Goal: Task Accomplishment & Management: Manage account settings

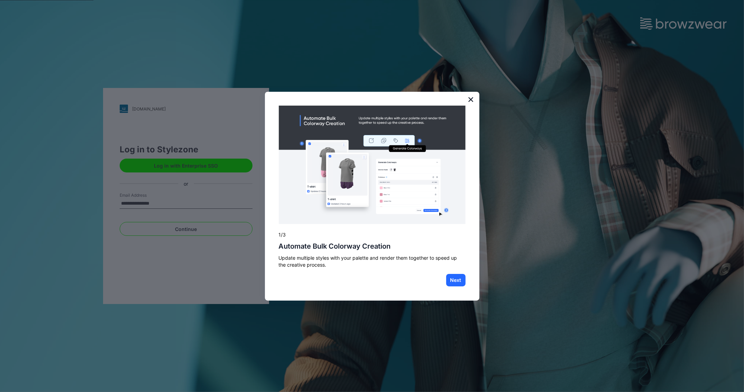
click at [469, 100] on button "×" at bounding box center [471, 99] width 7 height 11
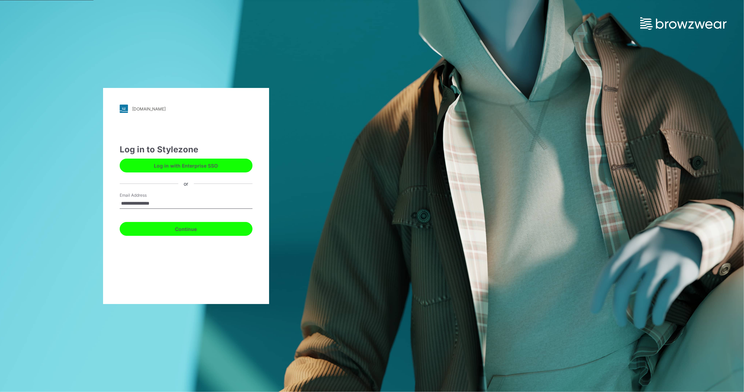
click at [169, 226] on button "Continue" at bounding box center [186, 229] width 133 height 14
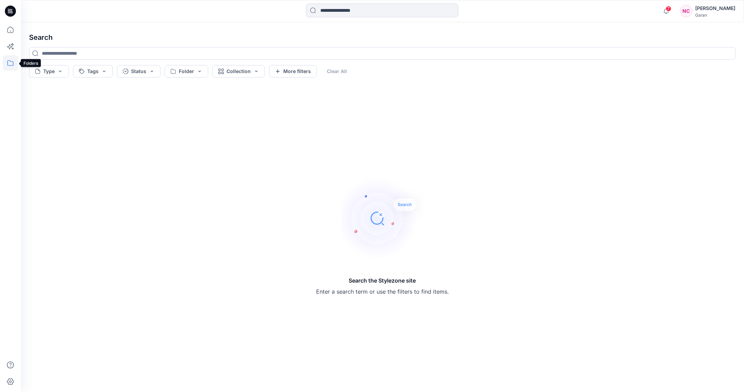
click at [9, 64] on icon at bounding box center [10, 62] width 15 height 15
click at [9, 28] on icon at bounding box center [10, 29] width 15 height 15
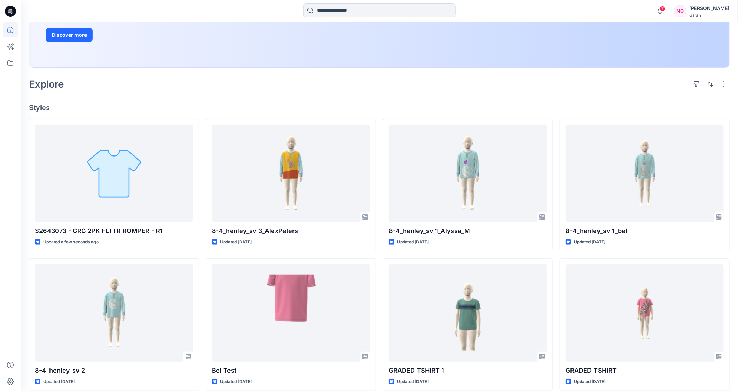
scroll to position [146, 0]
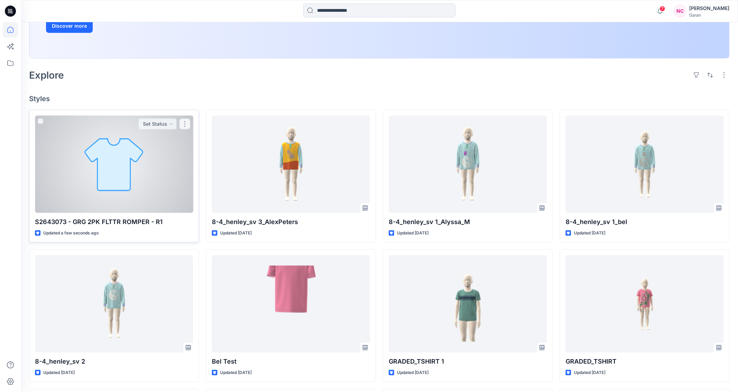
click at [156, 179] on div at bounding box center [114, 164] width 158 height 97
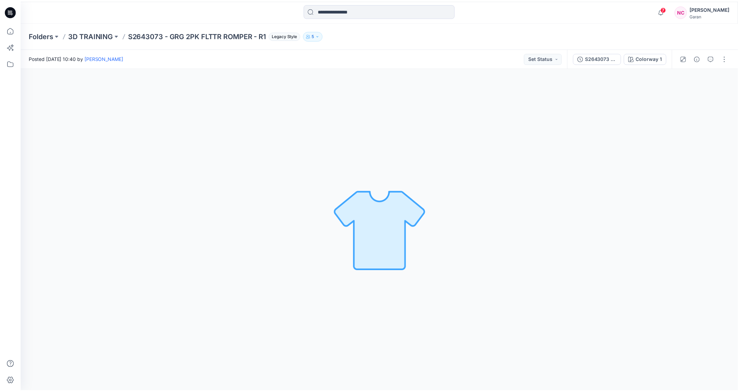
scroll to position [146, 0]
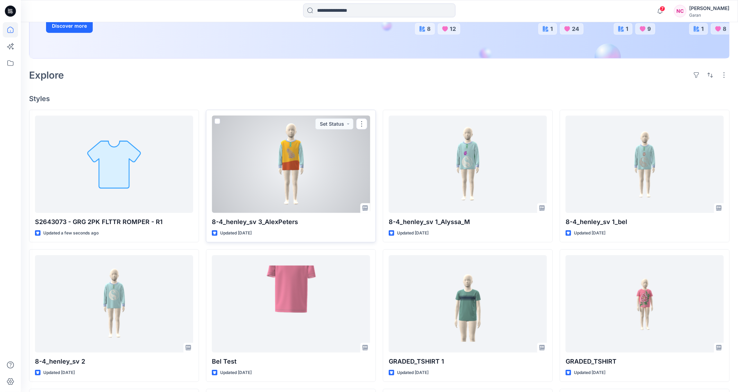
click at [264, 153] on div at bounding box center [291, 164] width 158 height 97
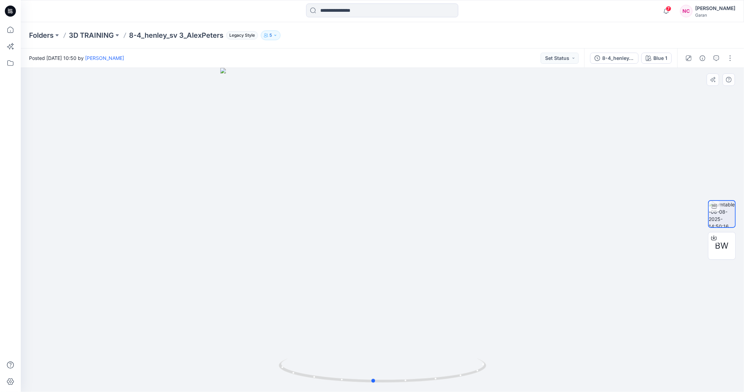
drag, startPoint x: 450, startPoint y: 377, endPoint x: 233, endPoint y: 294, distance: 232.2
click at [233, 294] on div at bounding box center [383, 230] width 724 height 324
click at [275, 37] on icon "button" at bounding box center [275, 35] width 4 height 4
click at [92, 31] on p "3D TRAINING" at bounding box center [91, 35] width 45 height 10
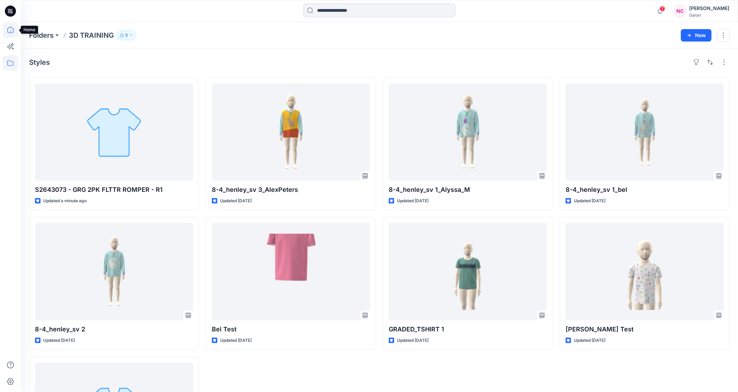
click at [11, 29] on icon at bounding box center [10, 29] width 15 height 15
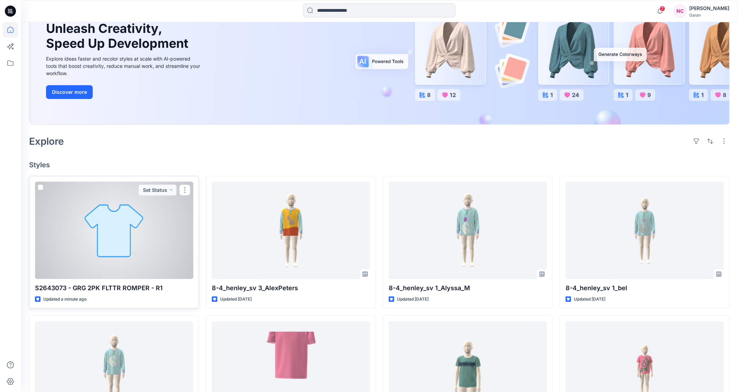
scroll to position [80, 0]
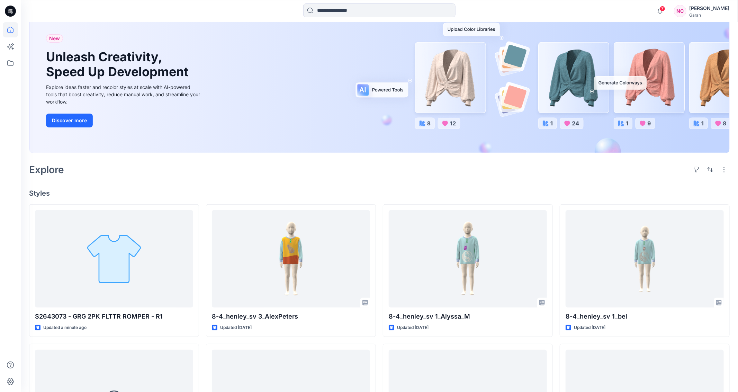
scroll to position [52, 0]
click at [5, 63] on icon at bounding box center [10, 62] width 15 height 15
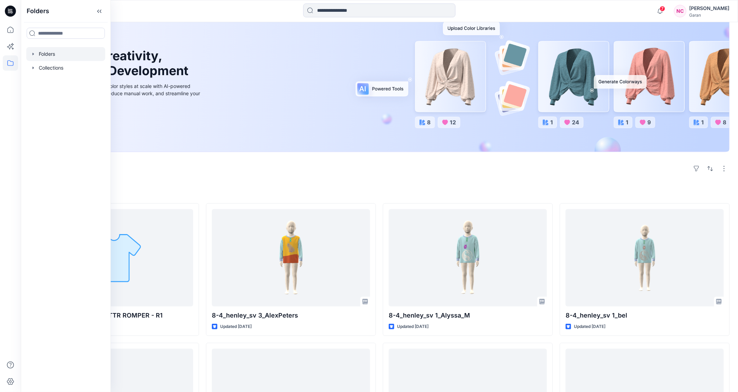
click at [48, 53] on div at bounding box center [65, 54] width 79 height 14
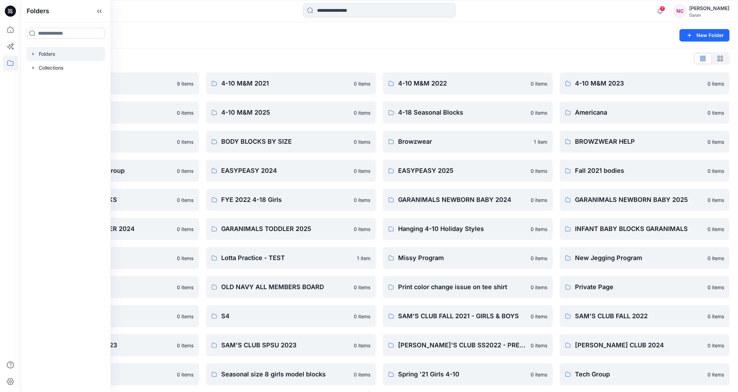
scroll to position [6, 0]
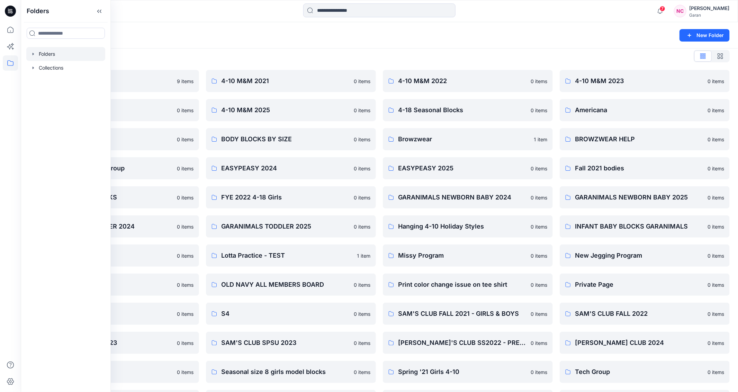
click at [298, 44] on div "Folders New Folder" at bounding box center [379, 35] width 717 height 26
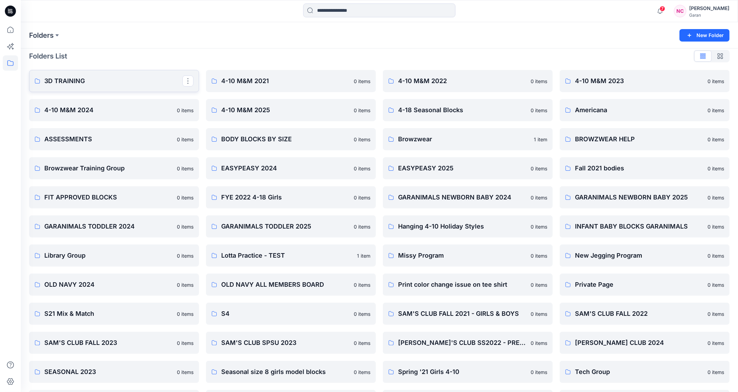
click at [105, 83] on p "3D TRAINING" at bounding box center [113, 81] width 138 height 10
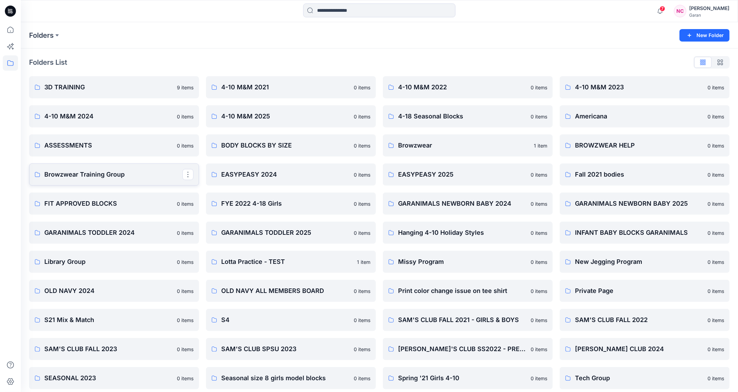
click at [109, 173] on p "Browzwear Training Group" at bounding box center [113, 175] width 138 height 10
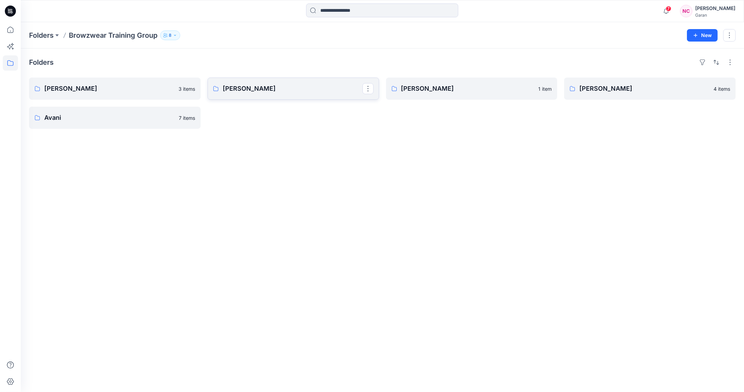
click at [252, 90] on p "Nick" at bounding box center [293, 89] width 140 height 10
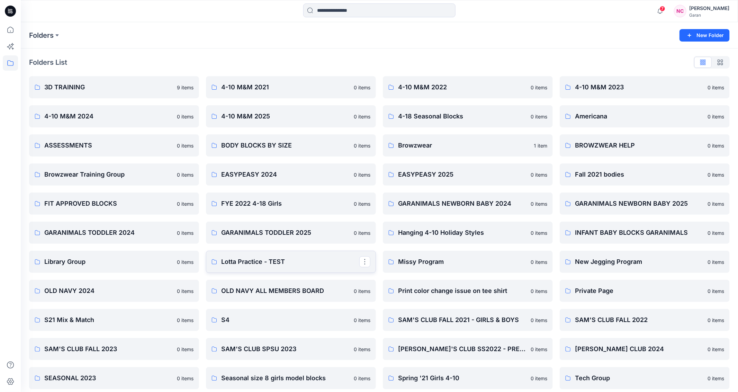
click at [254, 260] on p "Lotta Practice - TEST" at bounding box center [290, 262] width 138 height 10
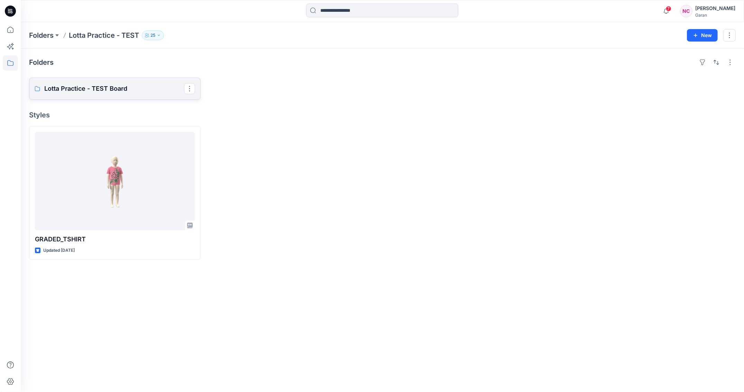
click at [78, 87] on p "Lotta Practice - TEST Board" at bounding box center [114, 89] width 140 height 10
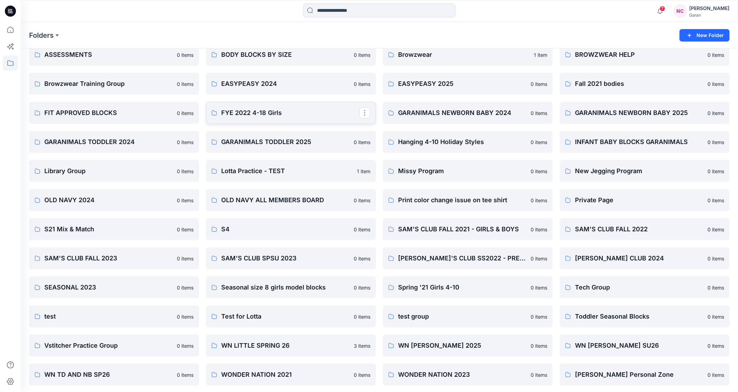
scroll to position [92, 0]
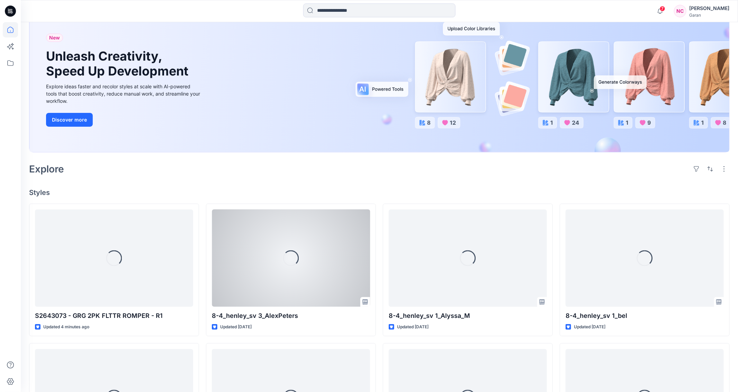
scroll to position [52, 0]
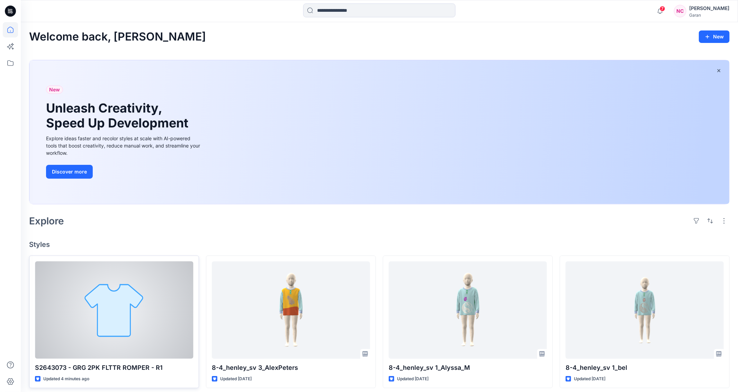
click at [132, 289] on div at bounding box center [114, 309] width 158 height 97
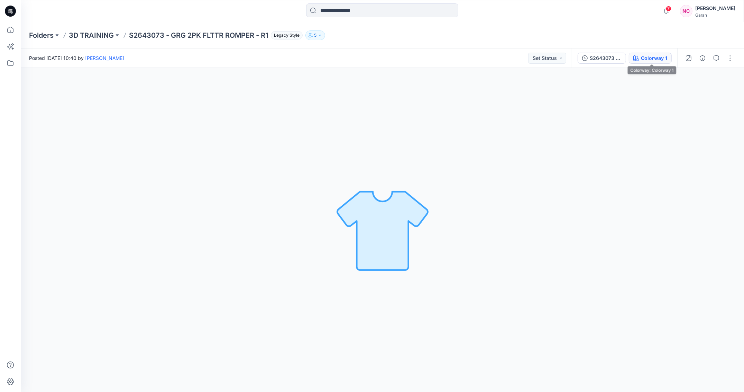
click at [645, 54] on div "Colorway 1" at bounding box center [654, 58] width 26 height 8
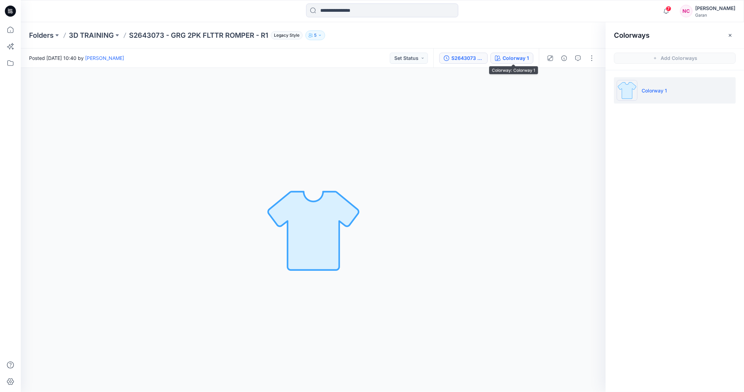
click at [464, 57] on div "S2643073 - GRG 2PK FLTTR ROMPER - R1" at bounding box center [468, 58] width 32 height 8
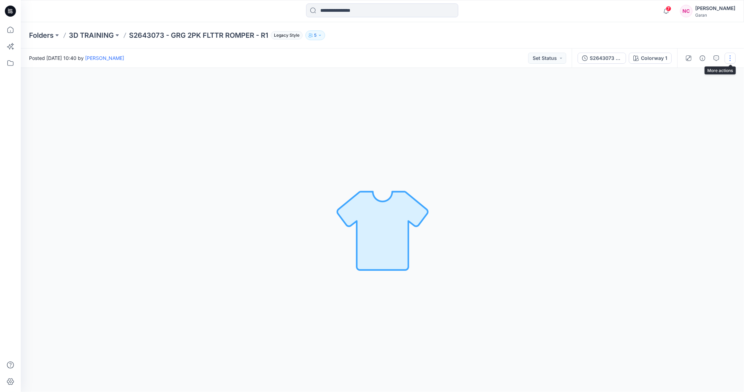
click at [734, 57] on button "button" at bounding box center [730, 58] width 11 height 11
click at [693, 74] on button "Edit" at bounding box center [702, 74] width 64 height 13
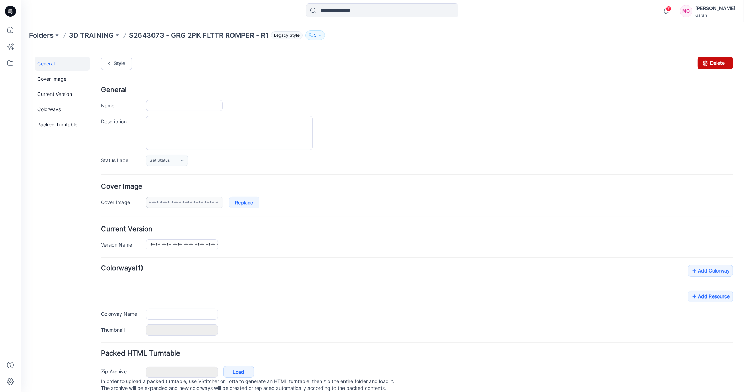
type input "**********"
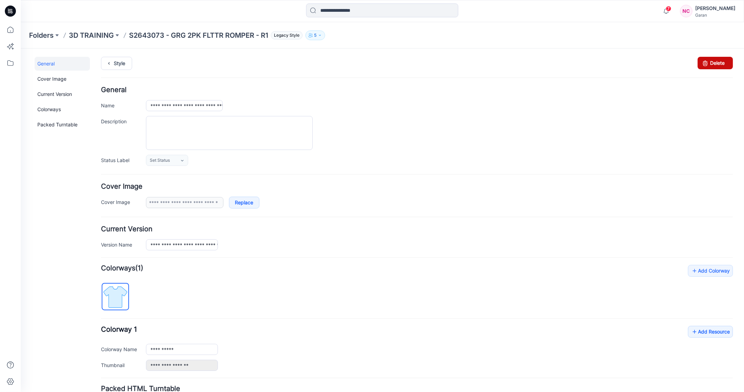
click at [720, 62] on link "Delete" at bounding box center [715, 62] width 35 height 12
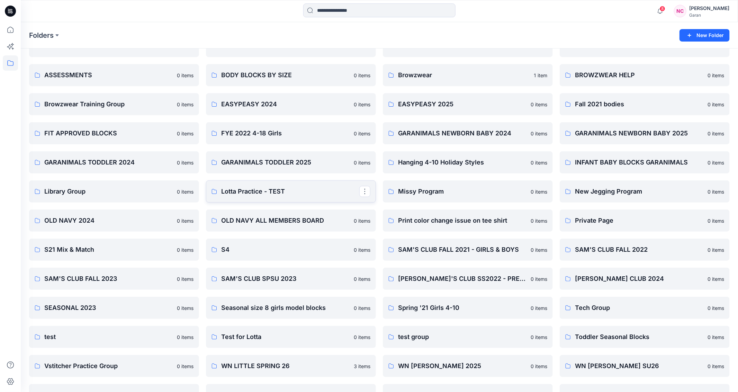
scroll to position [92, 0]
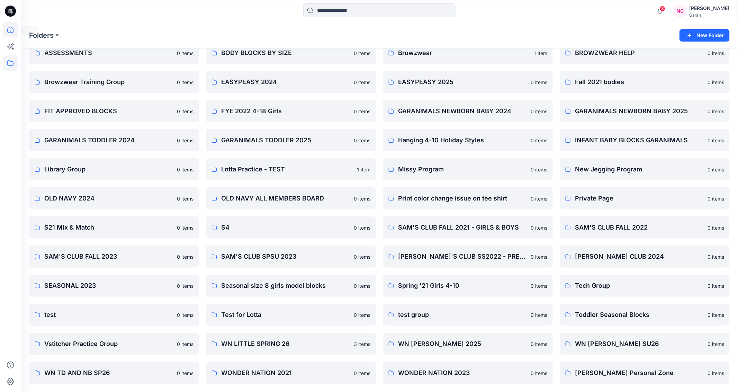
click at [3, 29] on icon at bounding box center [10, 29] width 15 height 15
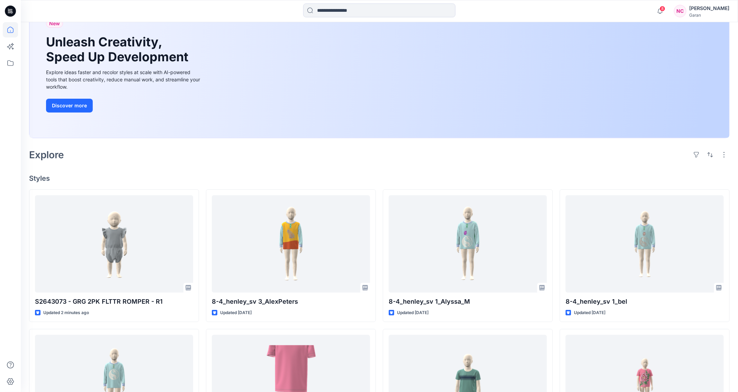
scroll to position [68, 0]
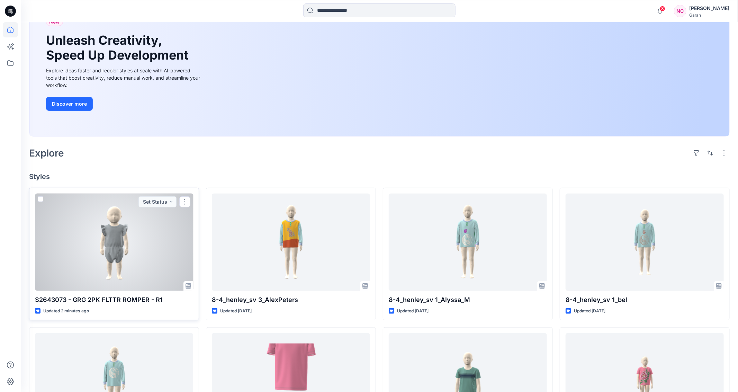
click at [112, 244] on div at bounding box center [114, 241] width 158 height 97
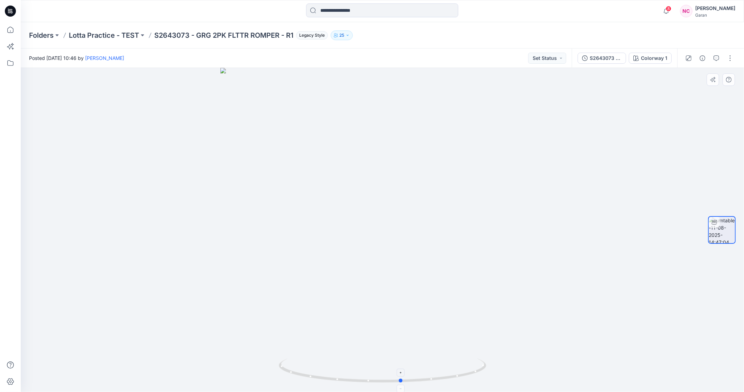
drag, startPoint x: 411, startPoint y: 382, endPoint x: 430, endPoint y: 361, distance: 28.7
click at [430, 361] on icon at bounding box center [383, 371] width 209 height 26
click at [729, 56] on button "button" at bounding box center [730, 58] width 11 height 11
click at [690, 75] on p "Edit" at bounding box center [686, 74] width 9 height 7
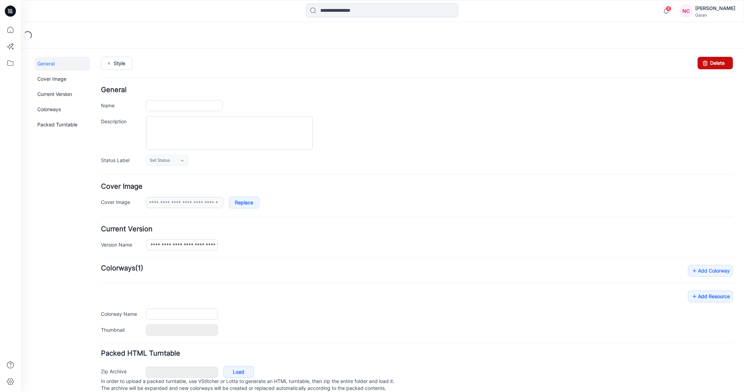
type input "**********"
click at [720, 57] on link "Delete" at bounding box center [715, 62] width 35 height 12
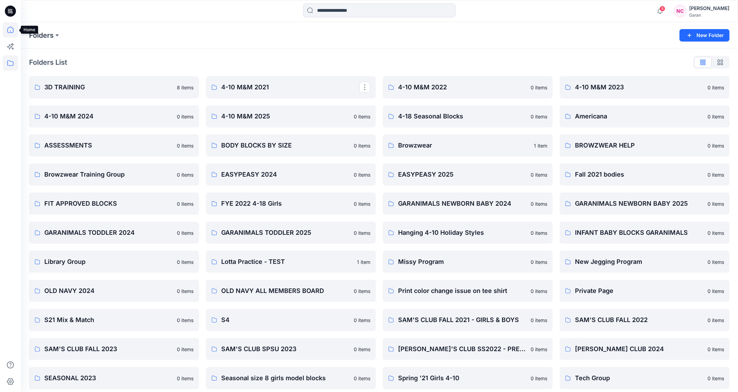
click at [8, 25] on icon at bounding box center [10, 29] width 15 height 15
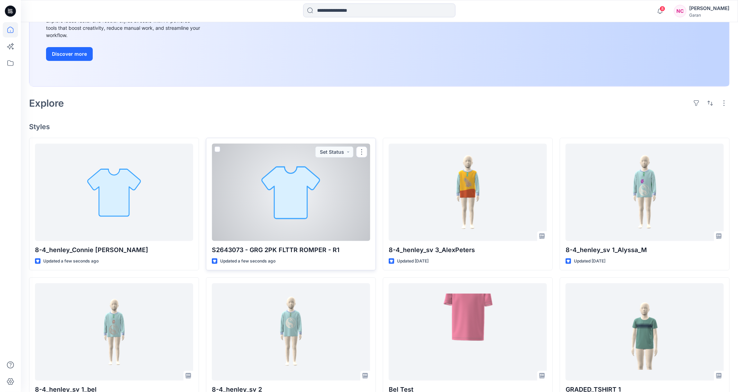
scroll to position [119, 0]
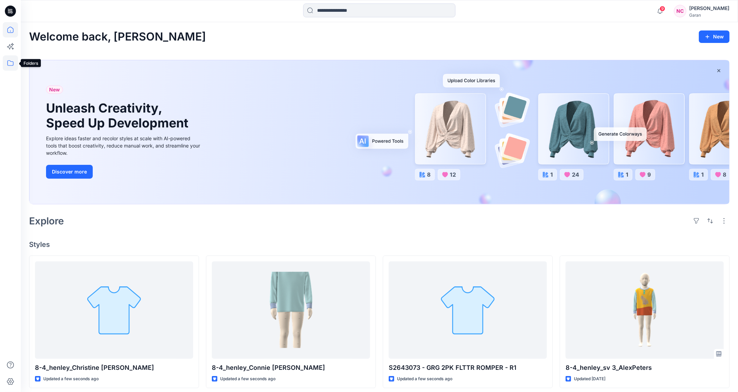
click at [9, 67] on icon at bounding box center [10, 62] width 15 height 15
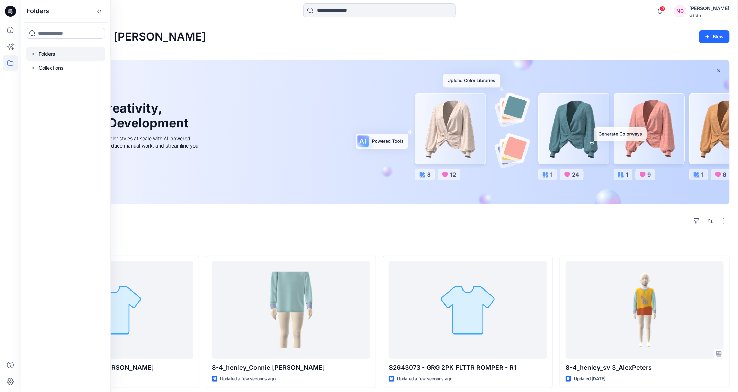
click at [55, 54] on div at bounding box center [65, 54] width 79 height 14
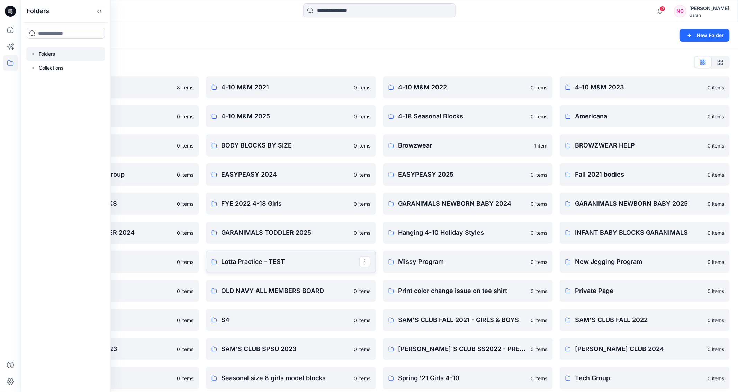
click at [253, 262] on p "Lotta Practice - TEST" at bounding box center [290, 262] width 138 height 10
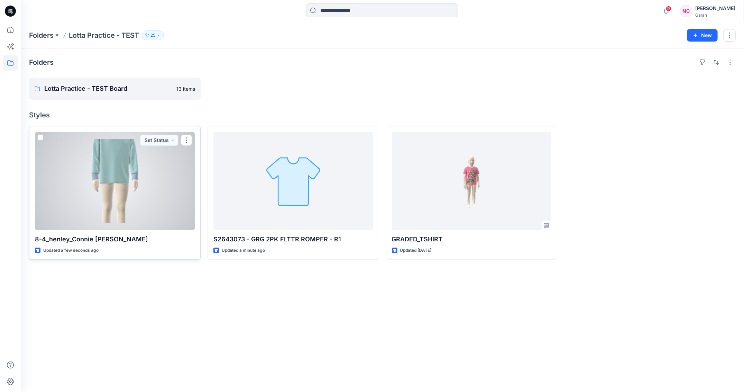
click at [115, 180] on div at bounding box center [115, 181] width 160 height 98
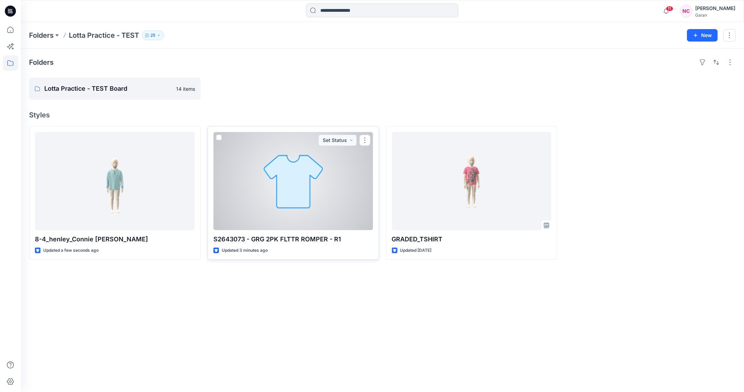
click at [323, 211] on div at bounding box center [294, 181] width 160 height 98
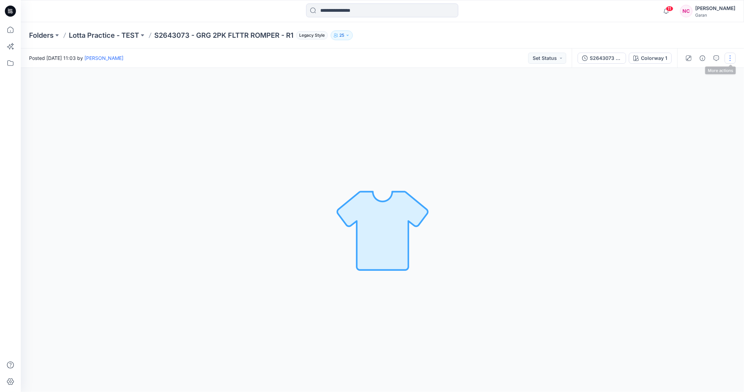
click at [728, 62] on button "button" at bounding box center [730, 58] width 11 height 11
click at [691, 76] on button "Edit" at bounding box center [702, 74] width 64 height 13
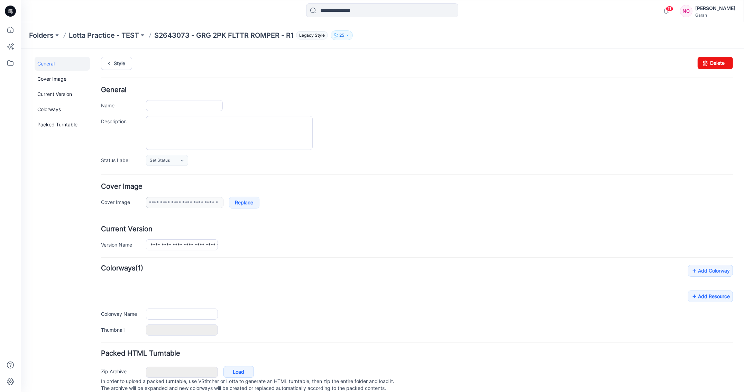
type input "**********"
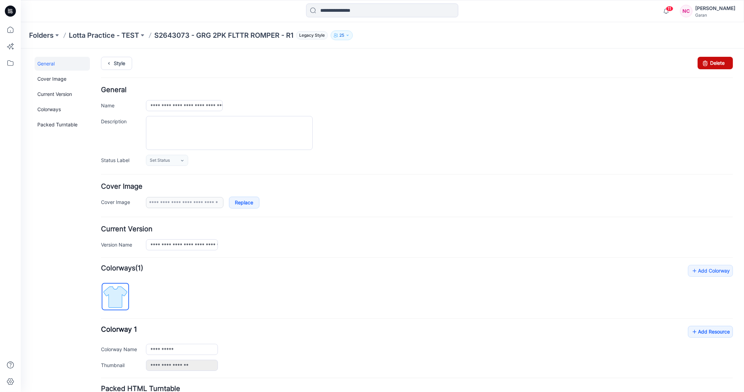
click at [712, 64] on link "Delete" at bounding box center [715, 62] width 35 height 12
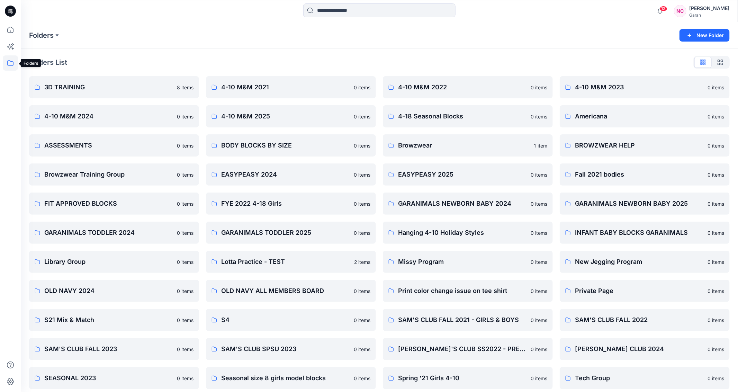
click at [12, 64] on icon at bounding box center [10, 62] width 15 height 15
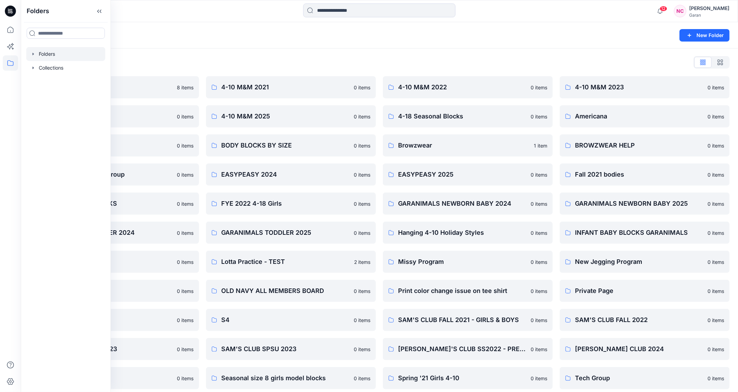
click at [54, 54] on div at bounding box center [65, 54] width 79 height 14
click at [37, 48] on div at bounding box center [65, 54] width 79 height 14
click at [5, 26] on icon at bounding box center [10, 29] width 15 height 15
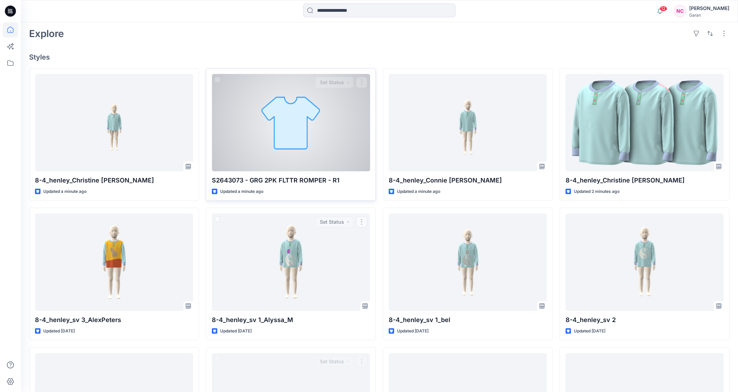
scroll to position [50, 0]
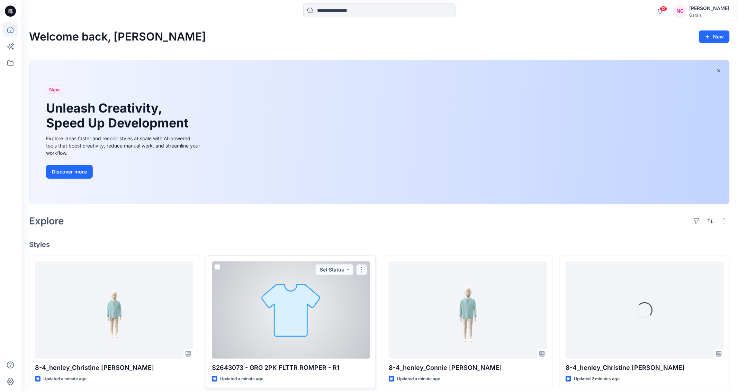
click at [362, 268] on button "button" at bounding box center [361, 269] width 11 height 11
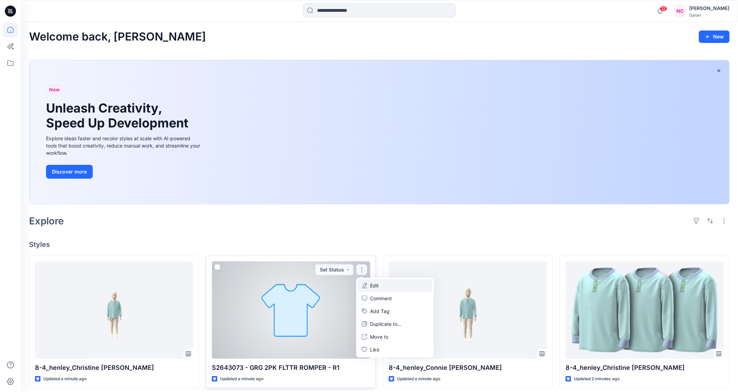
click at [373, 286] on p "Edit" at bounding box center [374, 285] width 9 height 7
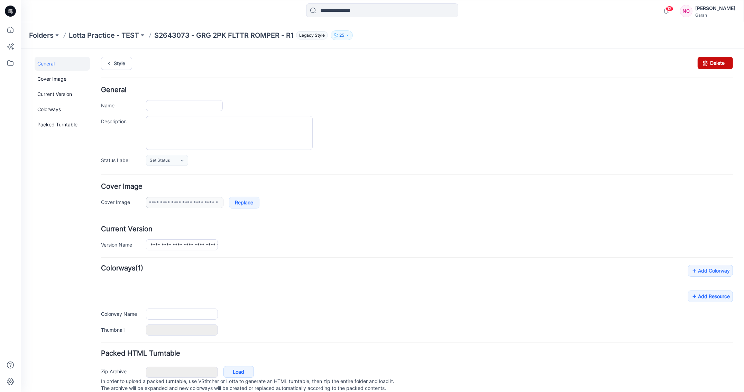
click at [707, 66] on link "Delete" at bounding box center [715, 62] width 35 height 12
type input "**********"
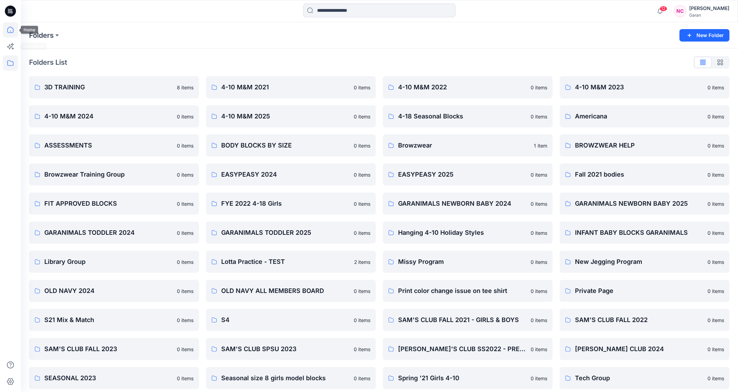
click at [11, 32] on icon at bounding box center [10, 29] width 15 height 15
